Goal: Browse casually

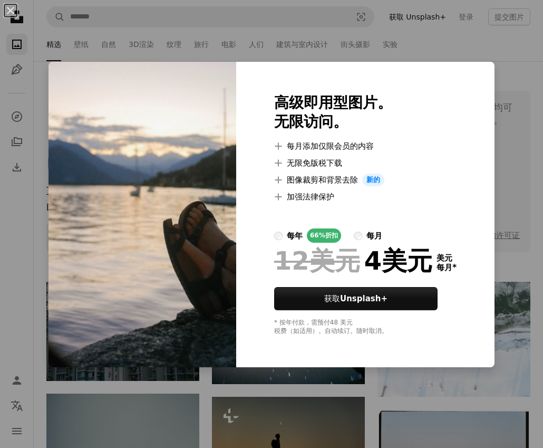
scroll to position [1634, 0]
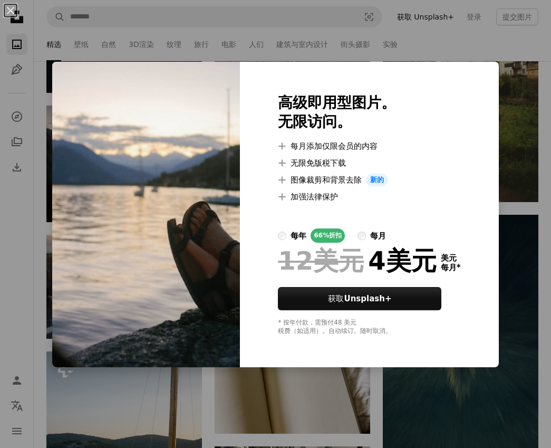
click at [252, 363] on div "高级即用型图片。 无限访问。 A plus sign 每月添加仅限会员的内容 A plus sign 无限免版税下载 A plus sign 图像裁剪和背景去…" at bounding box center [369, 214] width 258 height 305
click at [177, 379] on div "An X shape 高级即用型图片。 无限访问。 A plus sign 每月添加仅限会员的内容 A plus sign 无限免版税下载 A plus si…" at bounding box center [275, 224] width 551 height 448
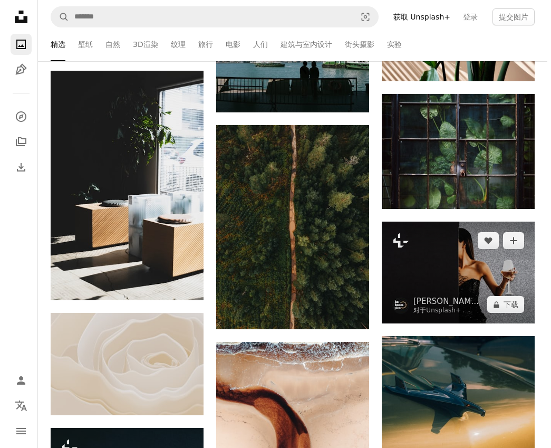
scroll to position [3268, 0]
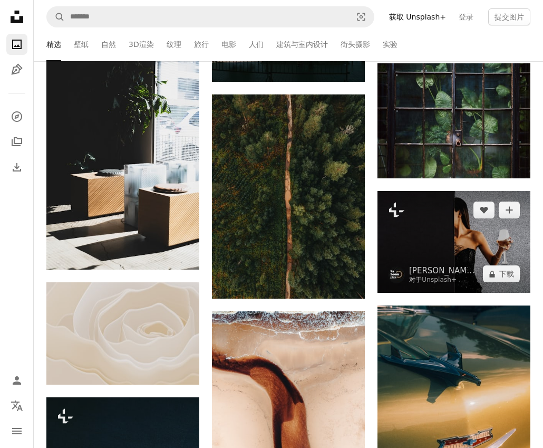
click at [474, 239] on img at bounding box center [453, 242] width 153 height 102
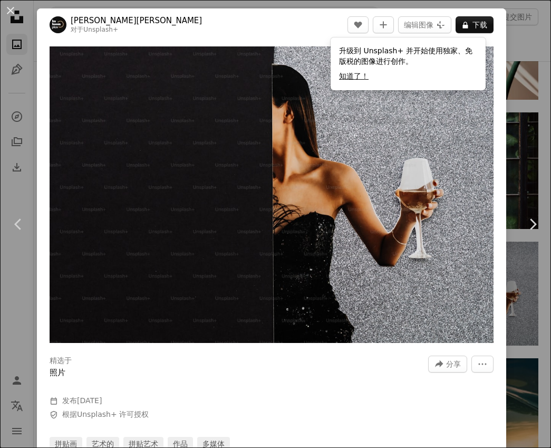
click at [351, 76] on button "知道了！" at bounding box center [354, 76] width 30 height 11
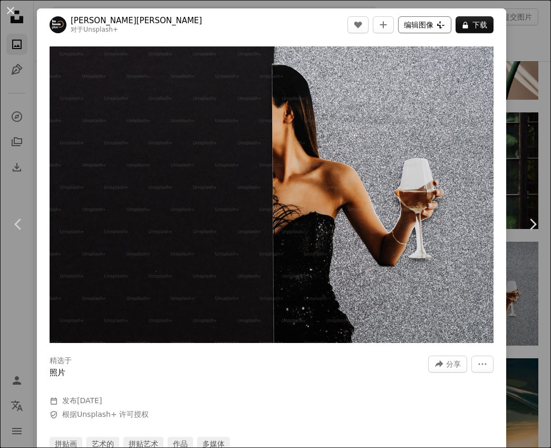
click at [415, 21] on font "编辑图像" at bounding box center [419, 25] width 30 height 8
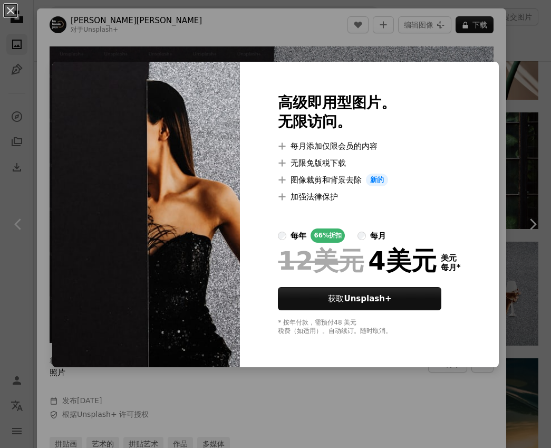
click at [329, 54] on div "An X shape 高级即用型图片。 无限访问。 A plus sign 每月添加仅限会员的内容 A plus sign 无限免版税下载 A plus si…" at bounding box center [275, 224] width 551 height 448
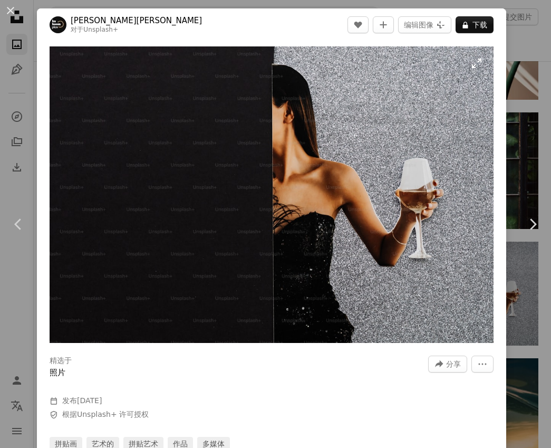
click at [471, 70] on img "放大此图像" at bounding box center [272, 194] width 444 height 296
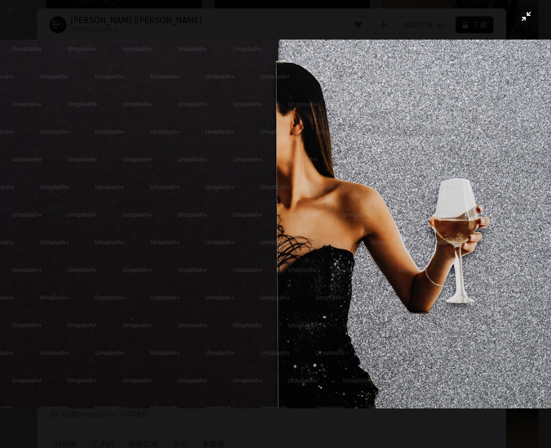
click at [521, 20] on button "Zoom out on this image" at bounding box center [275, 223] width 552 height 449
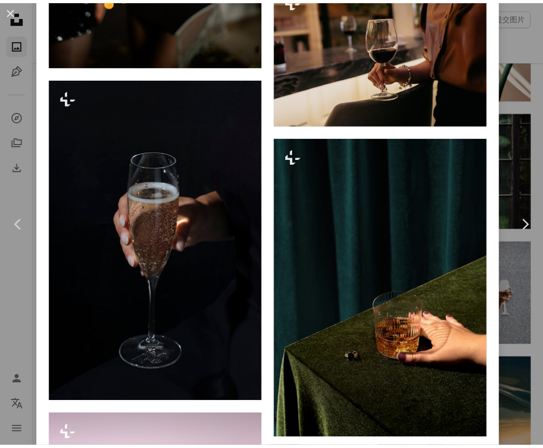
scroll to position [2530, 0]
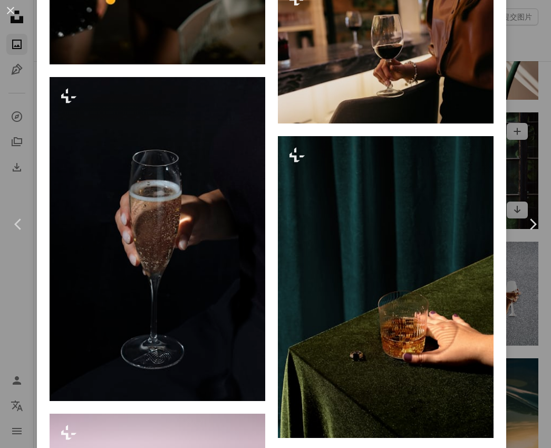
click at [515, 170] on div "An X shape Chevron left Chevron right [PERSON_NAME]博夫斯卡 对于 Unsplash+ A heart A …" at bounding box center [275, 224] width 551 height 448
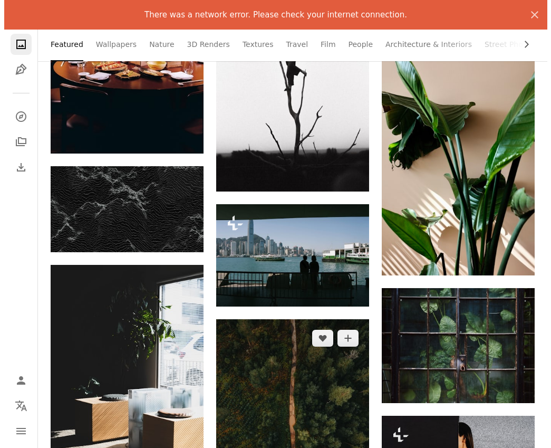
scroll to position [3268, 0]
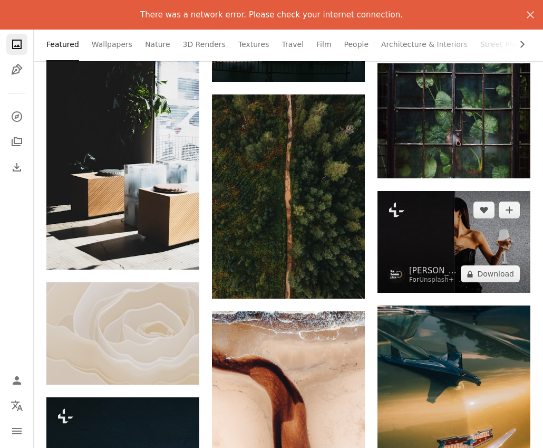
click at [479, 237] on img at bounding box center [453, 242] width 153 height 102
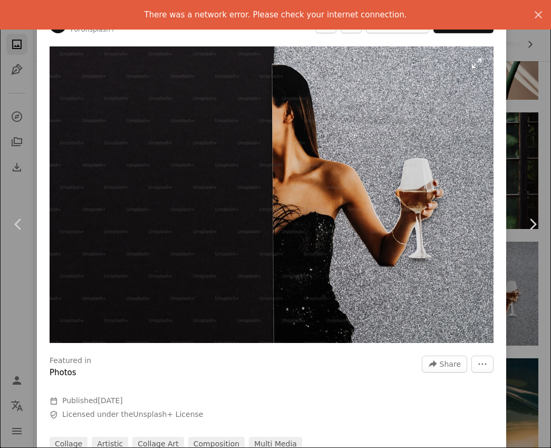
click at [471, 62] on img "Zoom in on this image" at bounding box center [272, 194] width 444 height 296
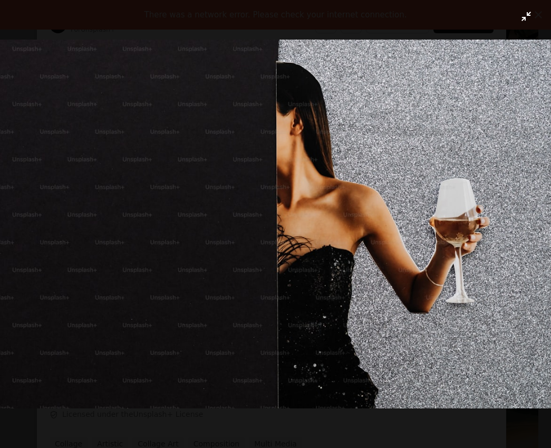
click at [527, 18] on button "Zoom out on this image" at bounding box center [275, 223] width 552 height 449
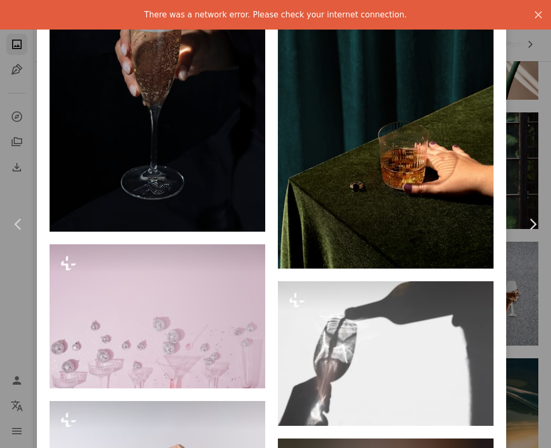
scroll to position [2741, 0]
